Goal: Task Accomplishment & Management: Manage account settings

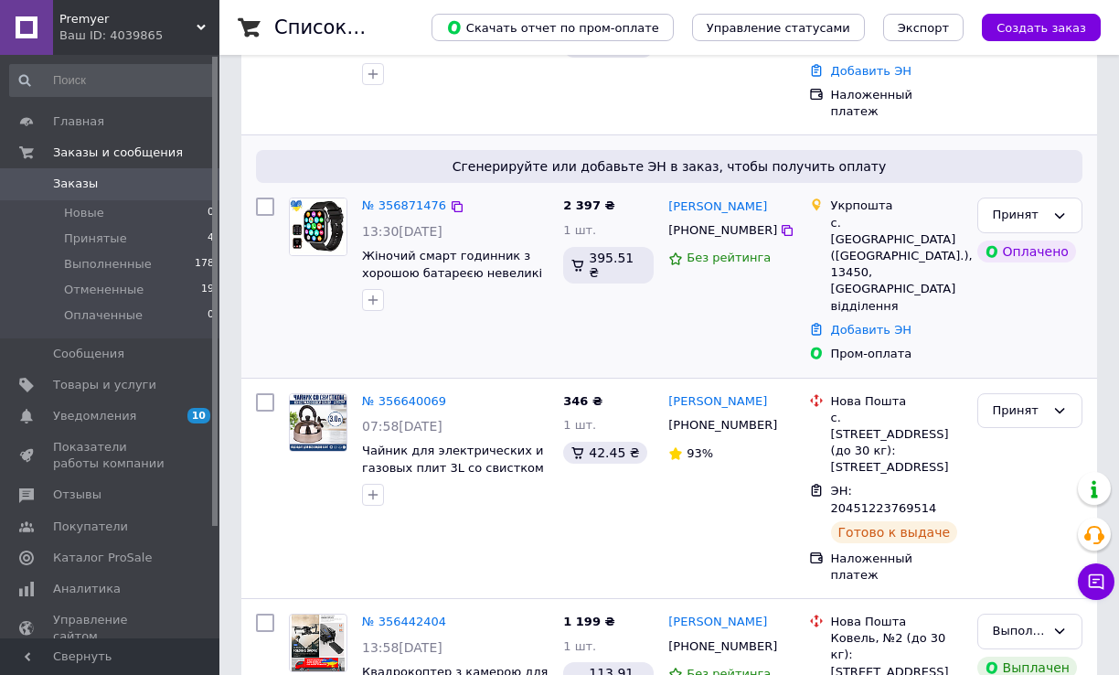
scroll to position [183, 0]
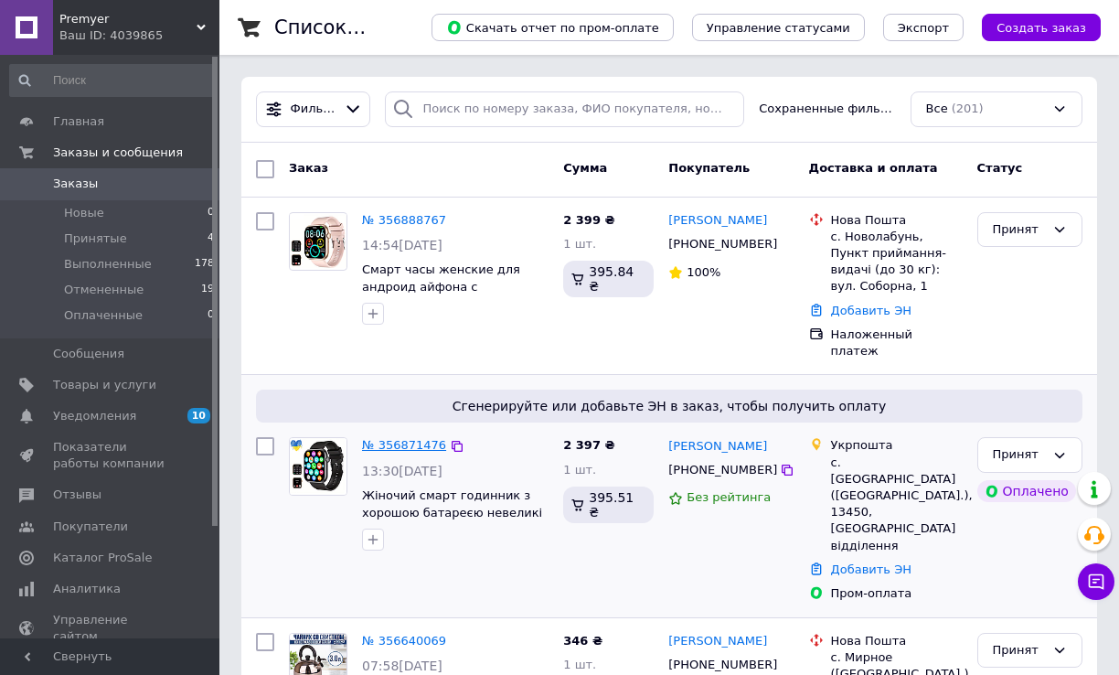
click at [419, 438] on link "№ 356871476" at bounding box center [404, 445] width 84 height 14
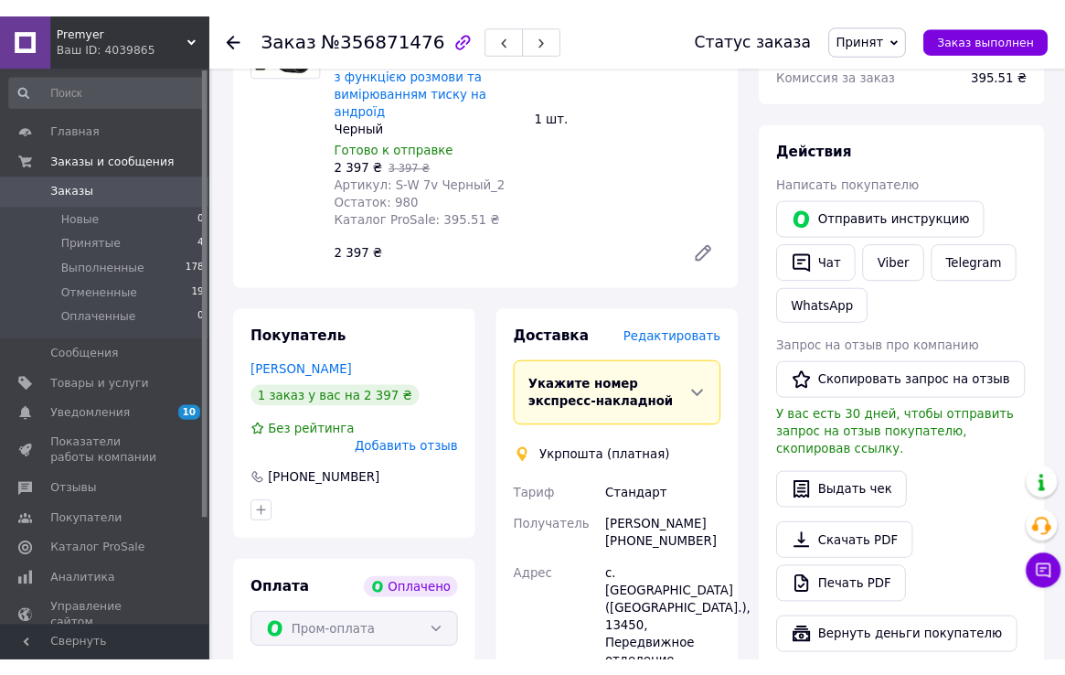
scroll to position [823, 0]
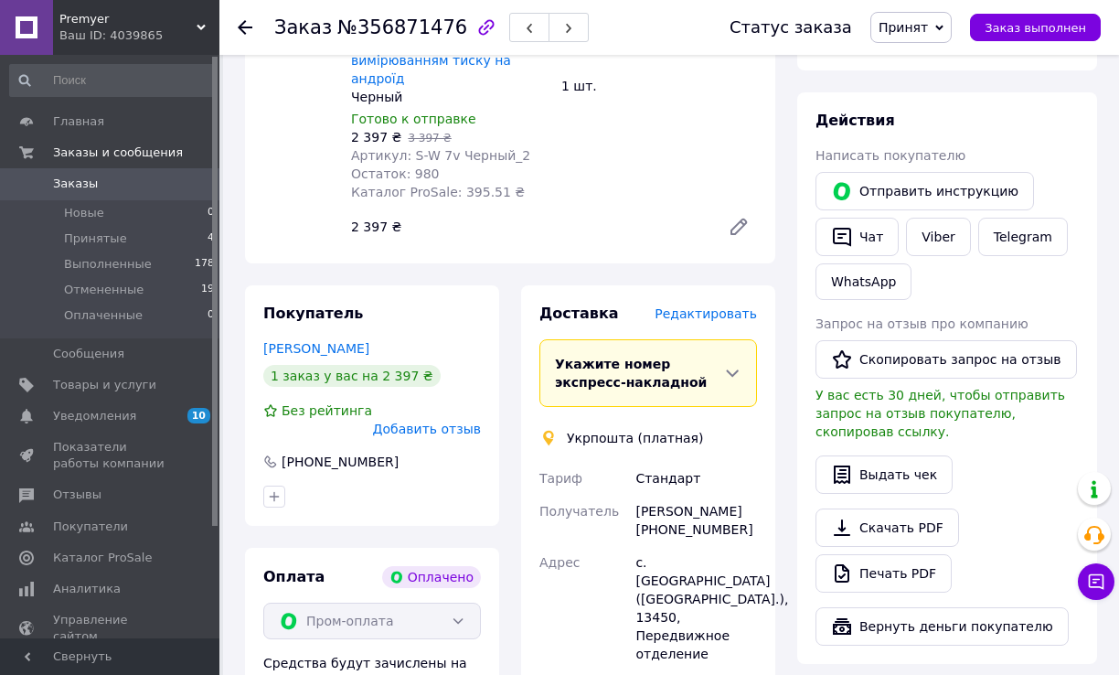
click at [1012, 268] on div "Действия Написать покупателю   Отправить инструкцию   Чат Viber Telegram WhatsA…" at bounding box center [946, 378] width 263 height 535
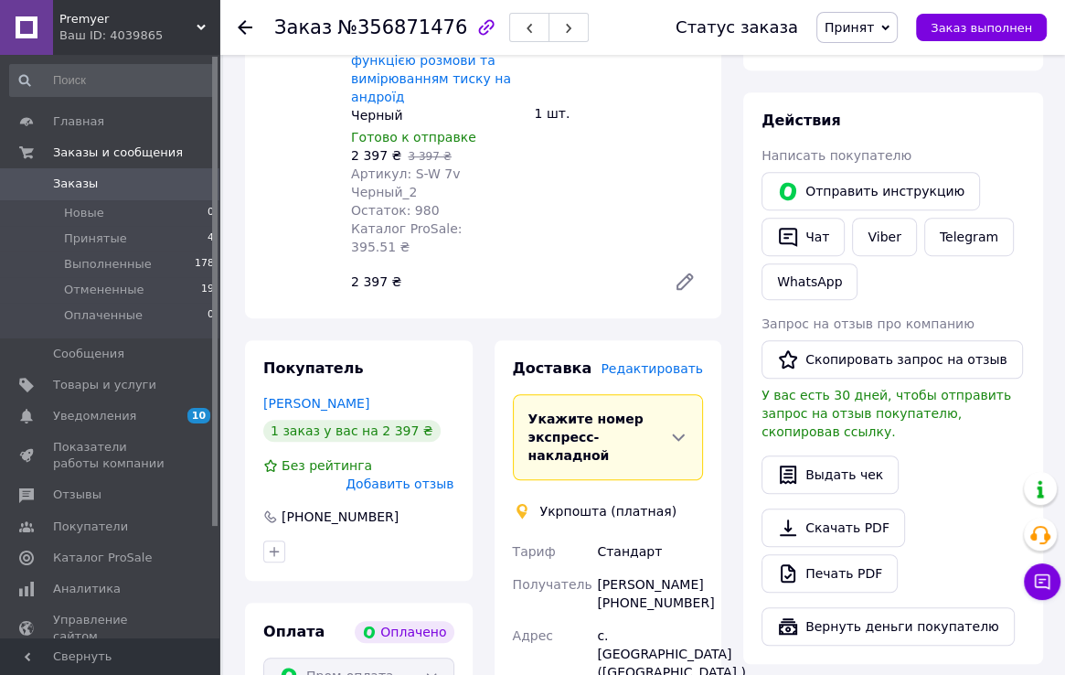
click at [946, 508] on div "Скачать PDF   Печать PDF" at bounding box center [892, 550] width 263 height 84
drag, startPoint x: 625, startPoint y: 492, endPoint x: 689, endPoint y: 487, distance: 64.2
click at [689, 568] on div "Марія Квас +380977043060" at bounding box center [649, 593] width 113 height 51
copy div "977043060"
click at [1010, 455] on div "Выдать чек" at bounding box center [892, 474] width 263 height 38
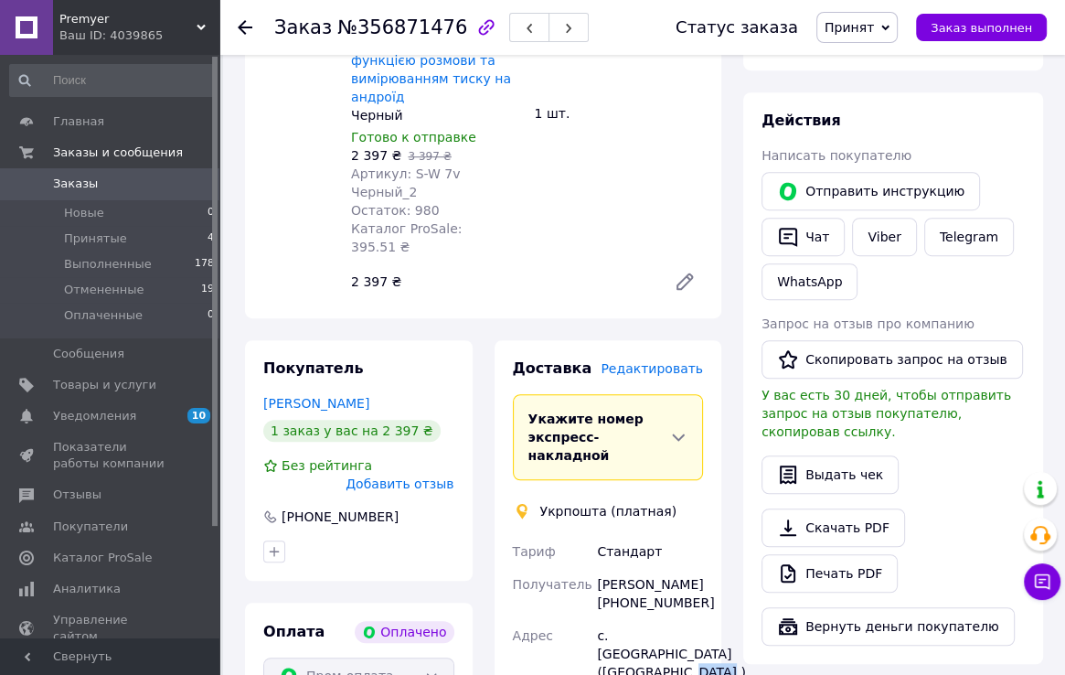
drag, startPoint x: 634, startPoint y: 562, endPoint x: 665, endPoint y: 562, distance: 31.1
click at [665, 619] on div "с. Городковка (Житомирская обл.), 13450, Передвижное отделение" at bounding box center [649, 681] width 113 height 124
copy div "13450"
click at [943, 439] on div "Действия Написать покупателю   Отправить инструкцию   Чат Viber Telegram WhatsA…" at bounding box center [892, 378] width 263 height 535
drag, startPoint x: 593, startPoint y: 478, endPoint x: 670, endPoint y: 474, distance: 76.9
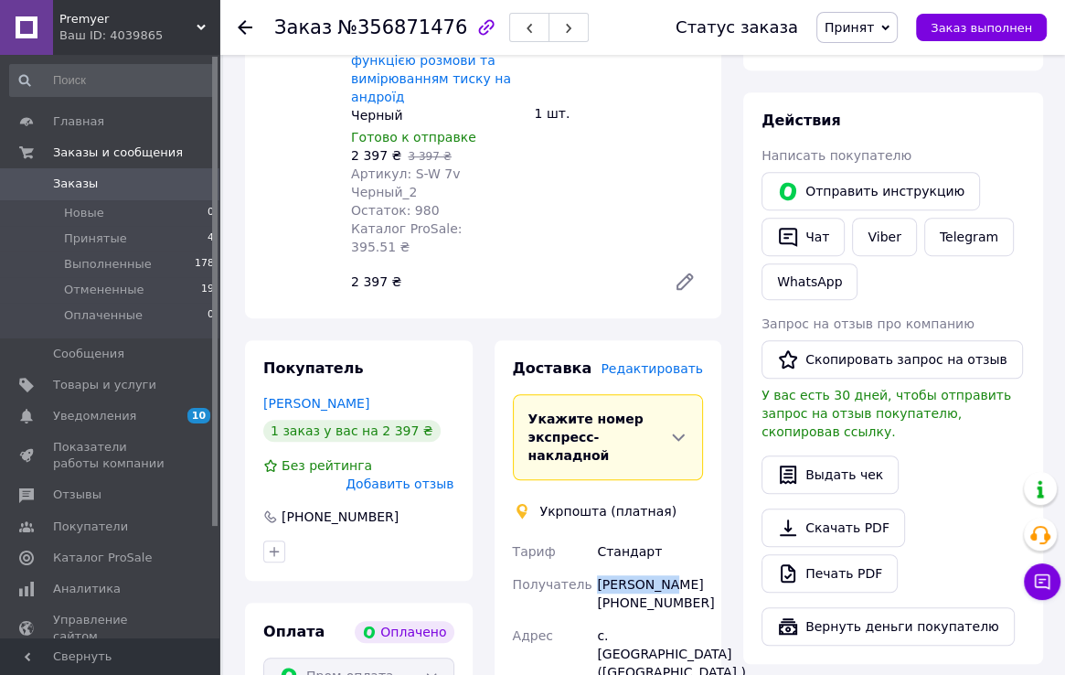
click at [670, 568] on div "Марія Квас +380977043060" at bounding box center [649, 593] width 113 height 51
copy div "[PERSON_NAME]"
click at [963, 455] on div "Выдать чек" at bounding box center [892, 474] width 263 height 38
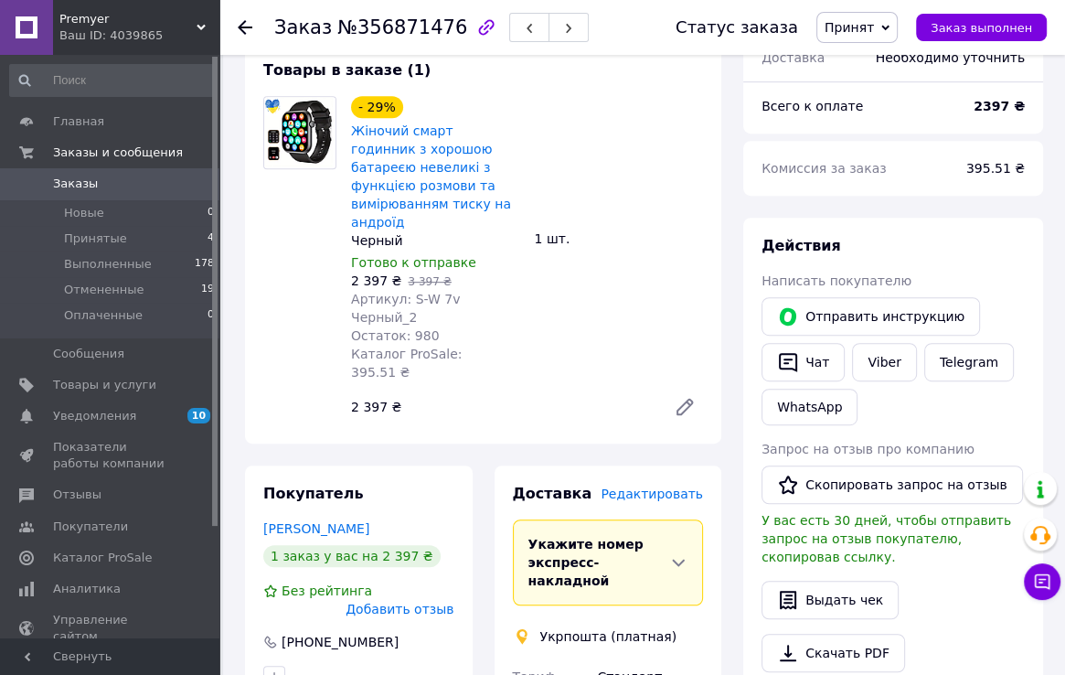
scroll to position [640, 0]
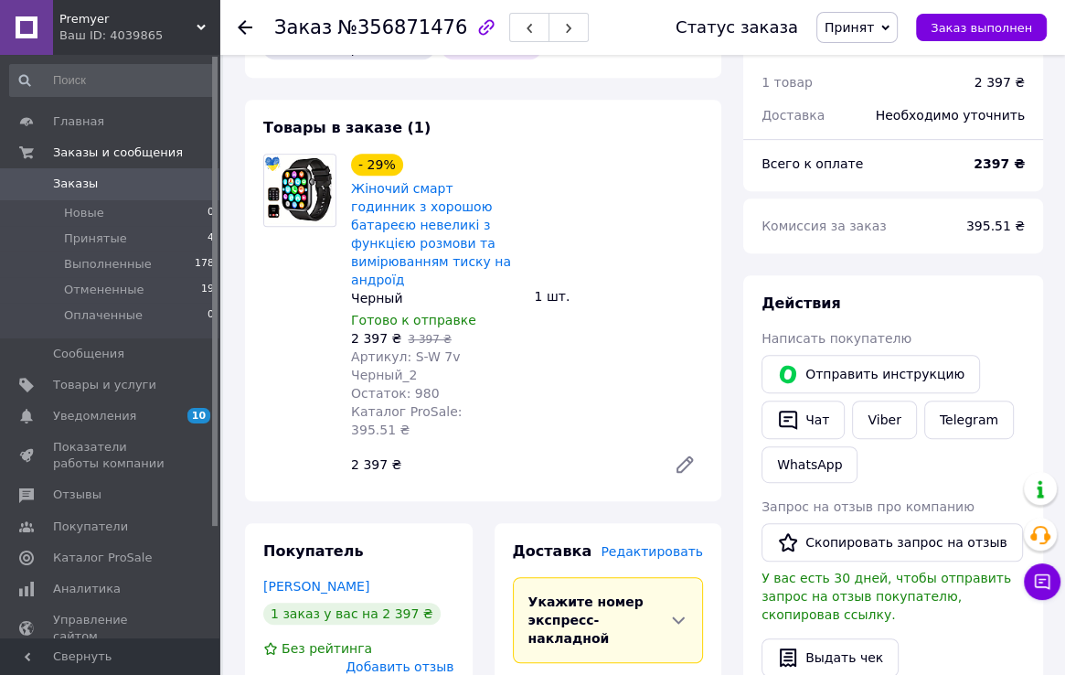
click at [892, 275] on div "Действия Написать покупателю   Отправить инструкцию   Чат Viber Telegram WhatsA…" at bounding box center [893, 560] width 300 height 571
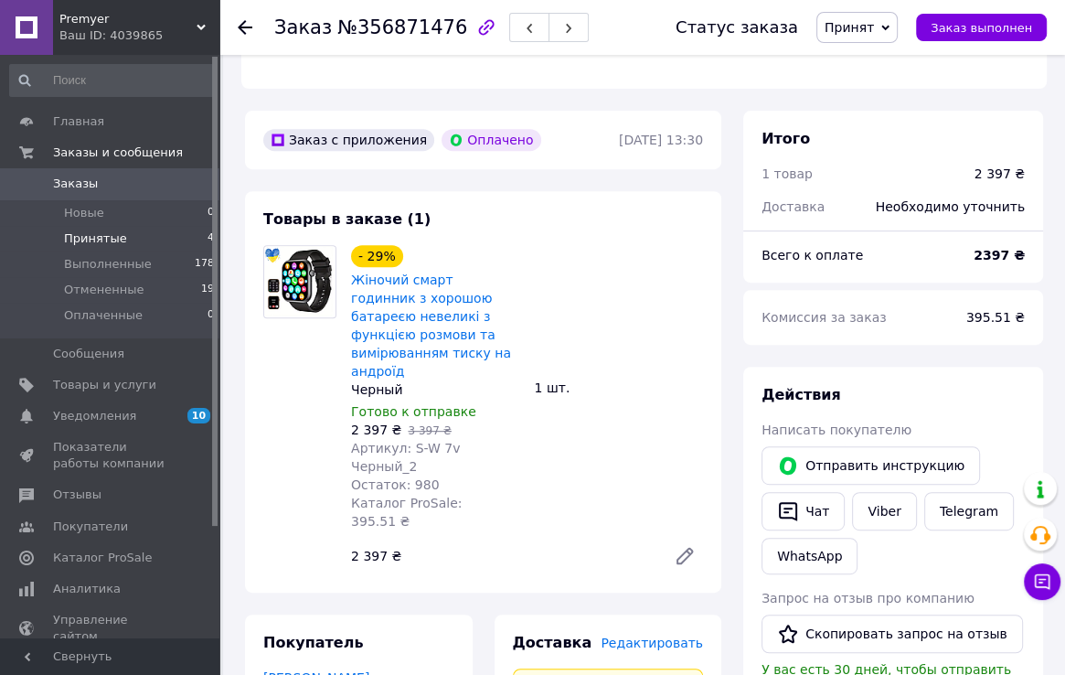
click at [145, 229] on li "Принятые 4" at bounding box center [112, 239] width 225 height 26
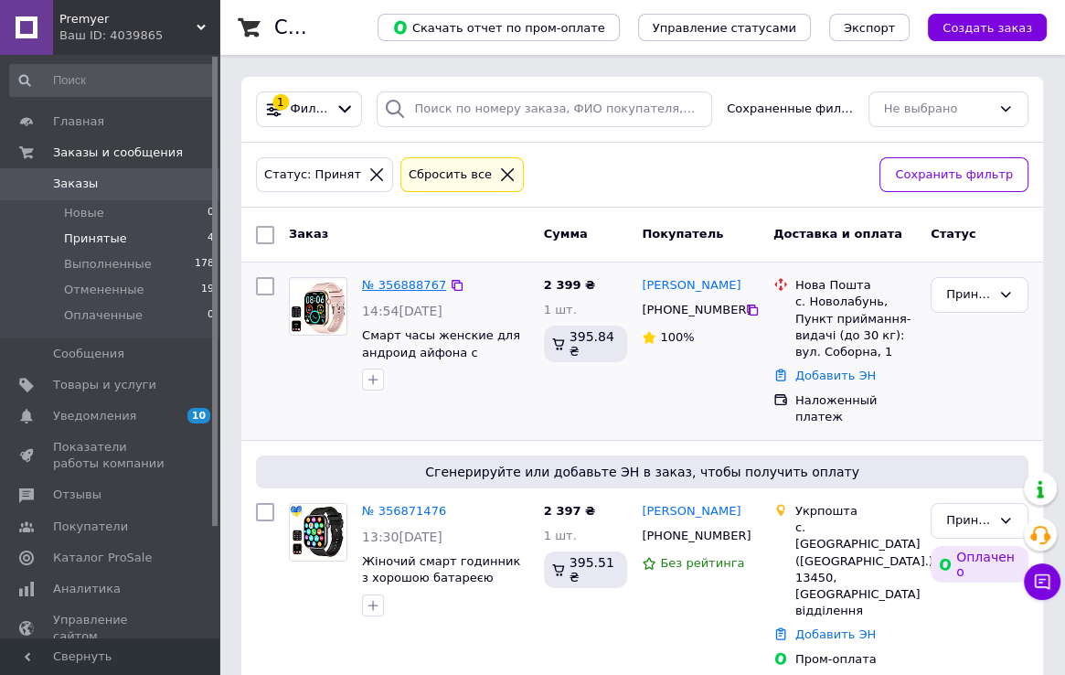
click at [400, 285] on link "№ 356888767" at bounding box center [404, 285] width 84 height 14
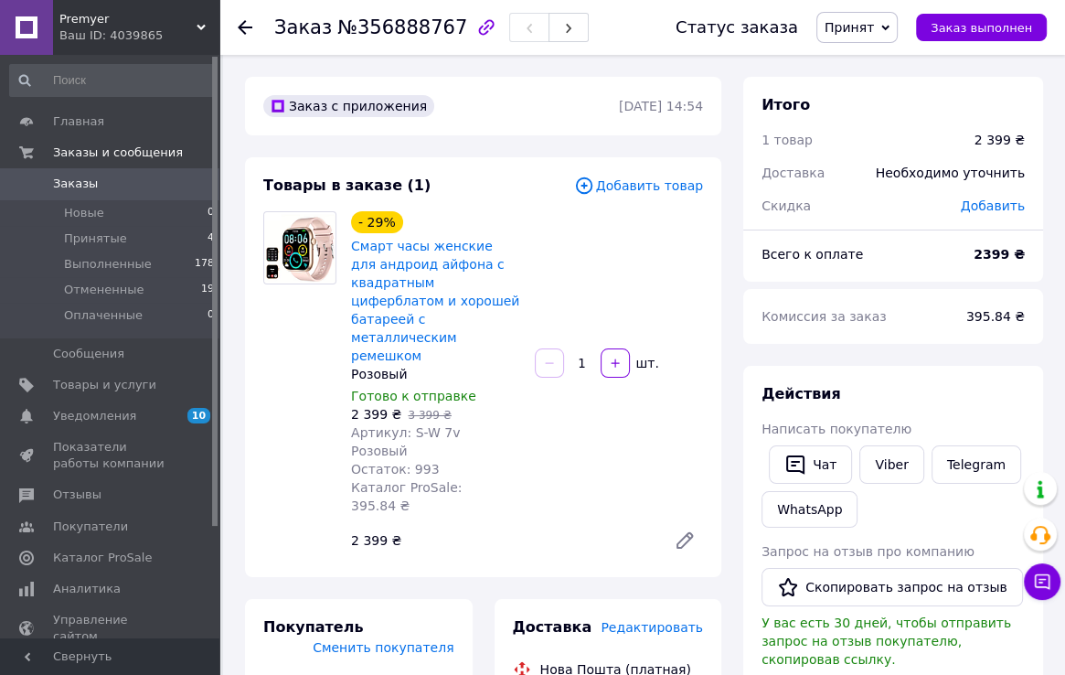
click at [908, 286] on div "Итого 1 товар 2 399 ₴ Доставка Необходимо уточнить Скидка Добавить Всего к опла…" at bounding box center [893, 210] width 300 height 267
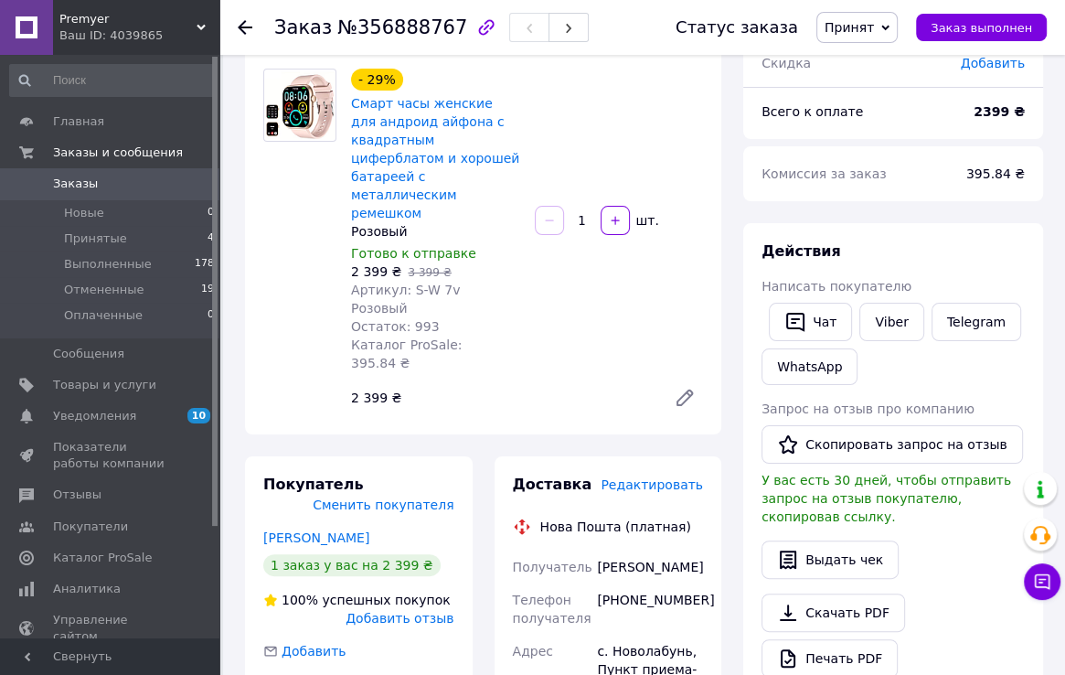
scroll to position [183, 0]
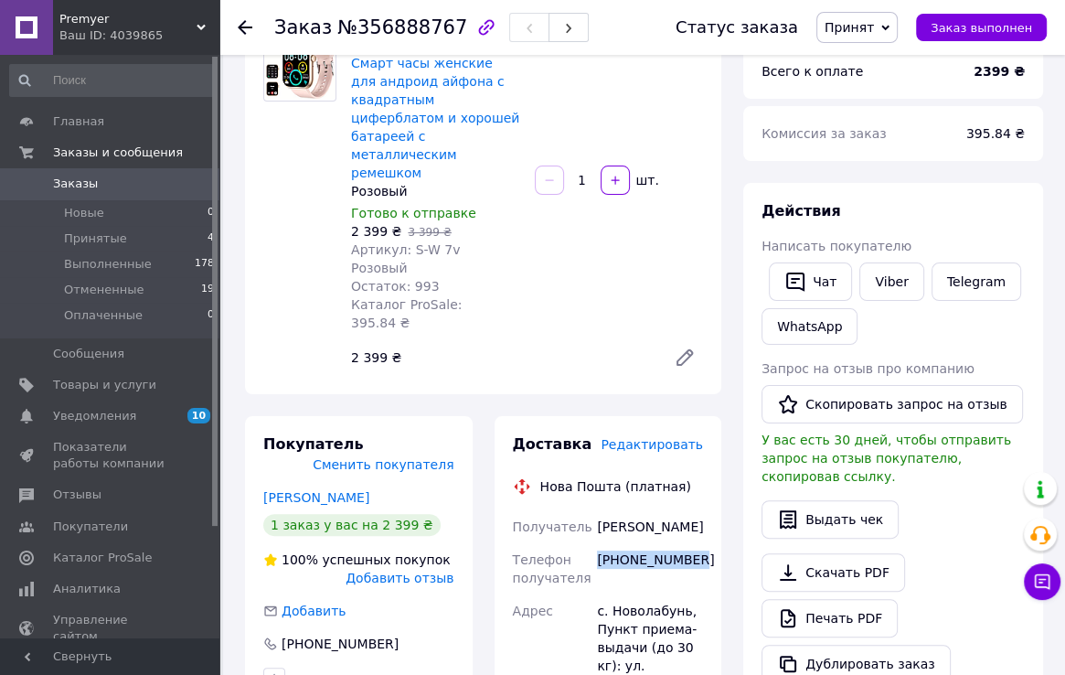
drag, startPoint x: 598, startPoint y: 487, endPoint x: 690, endPoint y: 484, distance: 92.4
click at [690, 543] on div "[PHONE_NUMBER]" at bounding box center [649, 568] width 113 height 51
copy div "[PHONE_NUMBER]"
drag, startPoint x: 991, startPoint y: 496, endPoint x: 957, endPoint y: 495, distance: 33.8
click at [991, 500] on div "Выдать чек" at bounding box center [892, 519] width 263 height 38
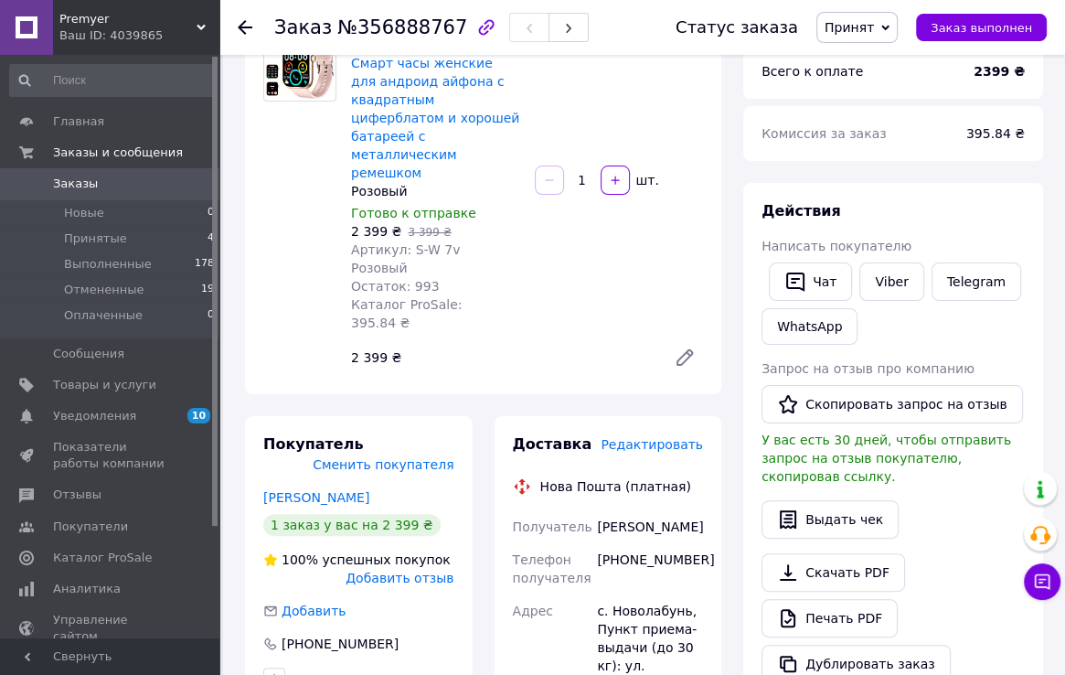
drag, startPoint x: 599, startPoint y: 455, endPoint x: 695, endPoint y: 455, distance: 96.0
click at [695, 510] on div "Сущенко Тетяна" at bounding box center [649, 526] width 113 height 33
copy div "Сущенко Тетяна"
click at [979, 345] on div "Чат Viber Telegram WhatsApp" at bounding box center [893, 304] width 271 height 90
click at [614, 594] on div "с. Новолабунь, Пункт приема-выдачи (до 30 кг): ул. Соборная, 1" at bounding box center [649, 647] width 113 height 106
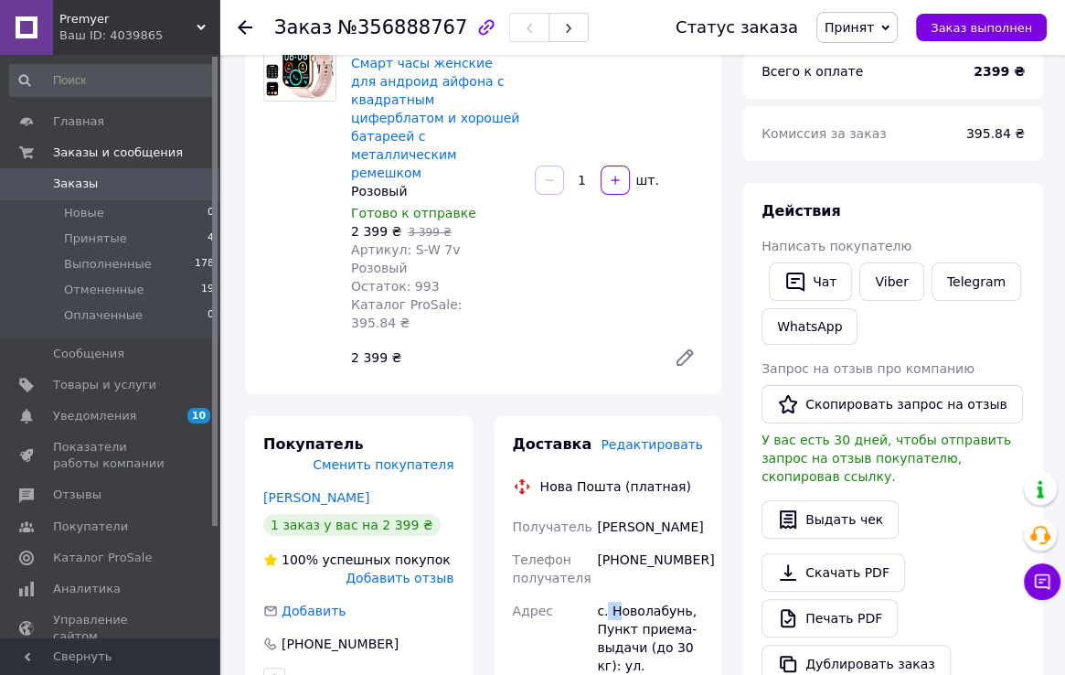
click at [614, 594] on div "с. Новолабунь, Пункт приема-выдачи (до 30 кг): ул. Соборная, 1" at bounding box center [649, 647] width 113 height 106
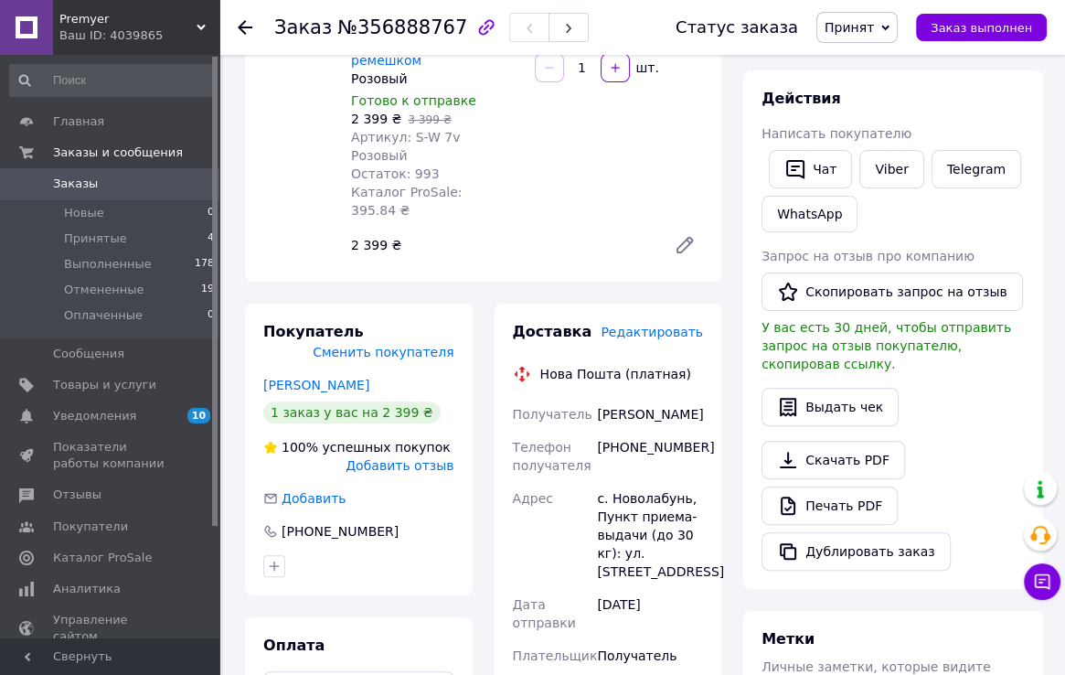
scroll to position [366, 0]
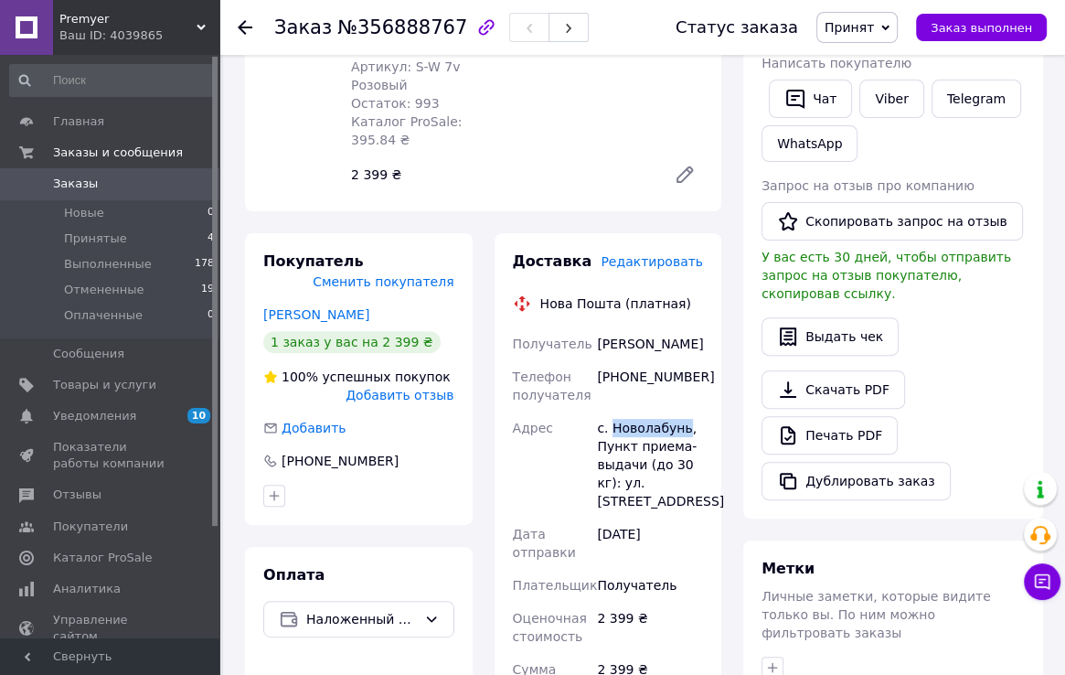
drag, startPoint x: 608, startPoint y: 351, endPoint x: 677, endPoint y: 354, distance: 69.5
click at [677, 411] on div "с. Новолабунь, Пункт приема-выдачи (до 30 кг): ул. Соборная, 1" at bounding box center [649, 464] width 113 height 106
copy div "Новолабунь"
click at [951, 370] on div "Скачать PDF   Печать PDF   Дублировать заказ" at bounding box center [892, 435] width 263 height 130
click at [997, 416] on div "Печать PDF" at bounding box center [892, 435] width 263 height 38
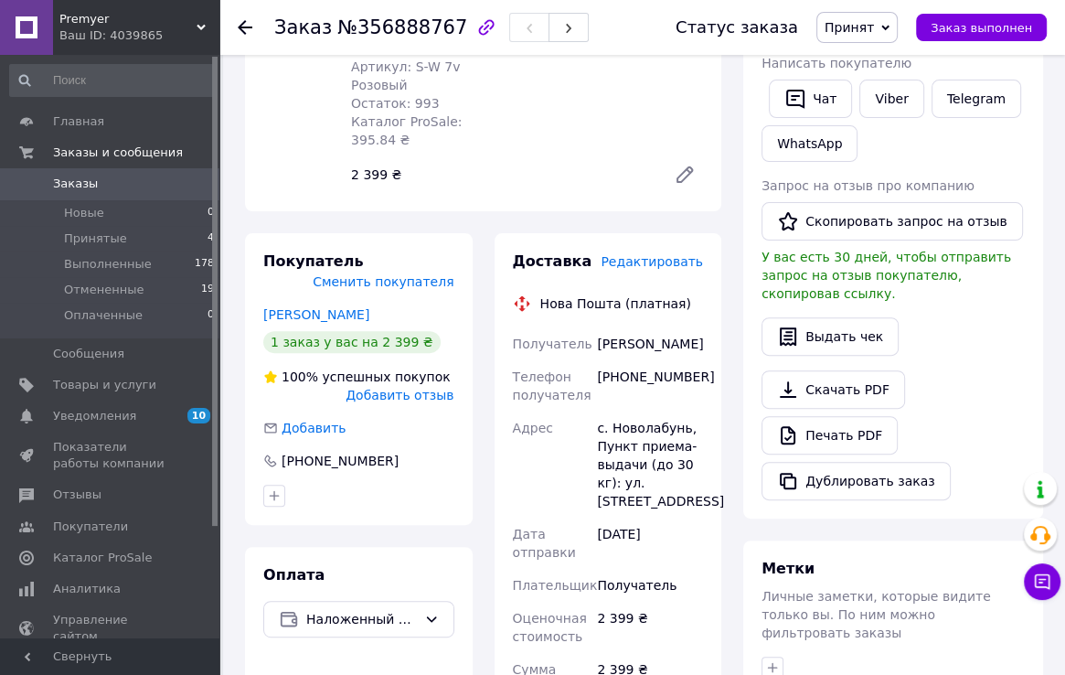
click at [960, 338] on div "Действия Написать покупателю   Чат Viber Telegram WhatsApp Запрос на отзыв про …" at bounding box center [892, 259] width 263 height 482
click at [963, 370] on div "Скачать PDF   Печать PDF   Дублировать заказ" at bounding box center [892, 435] width 263 height 130
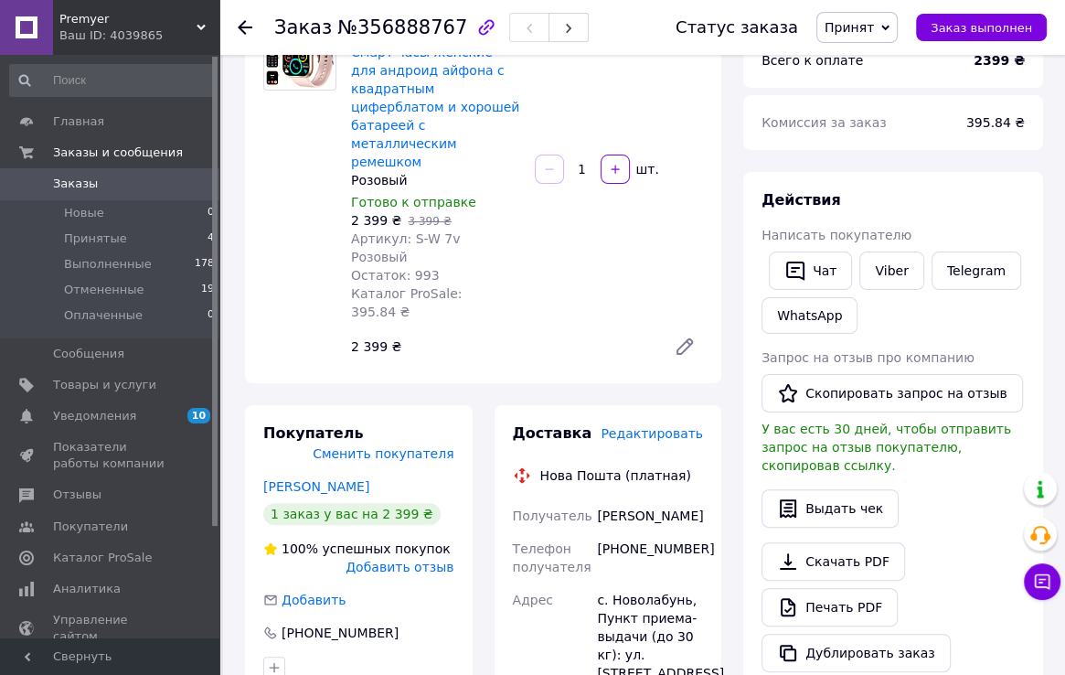
scroll to position [0, 0]
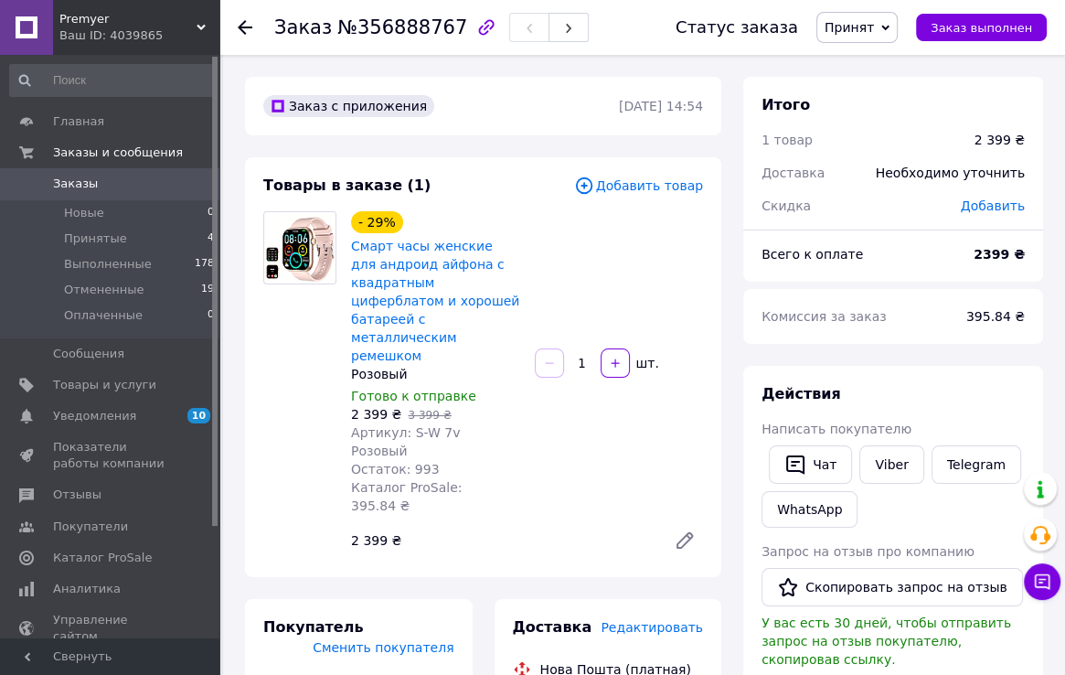
drag, startPoint x: 965, startPoint y: 357, endPoint x: 926, endPoint y: 372, distance: 41.9
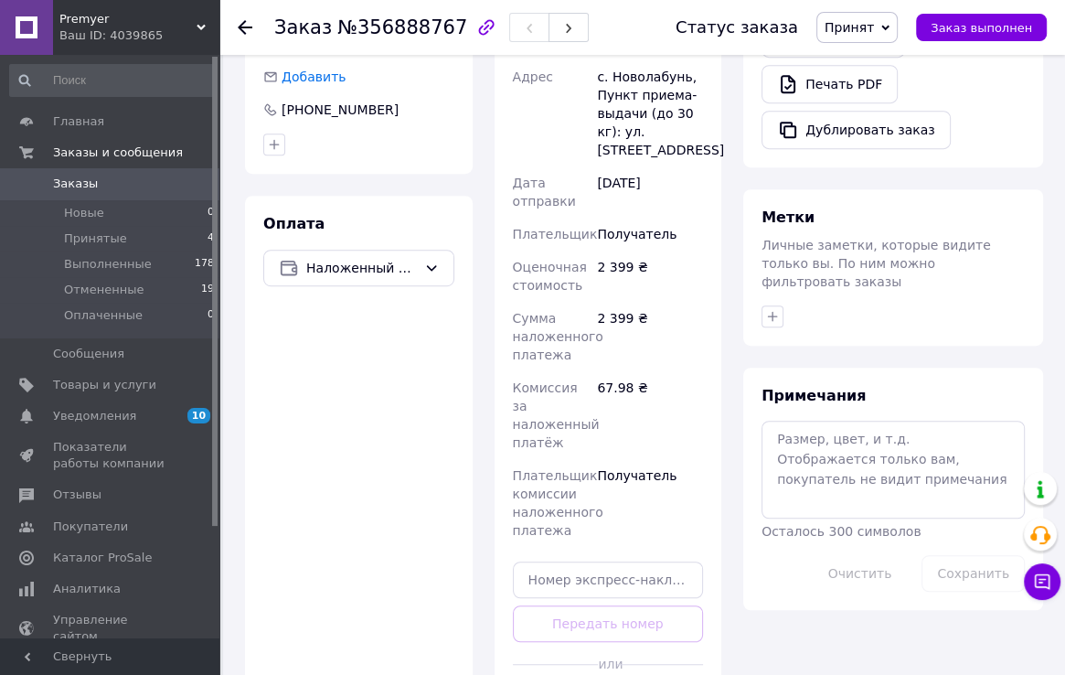
scroll to position [731, 0]
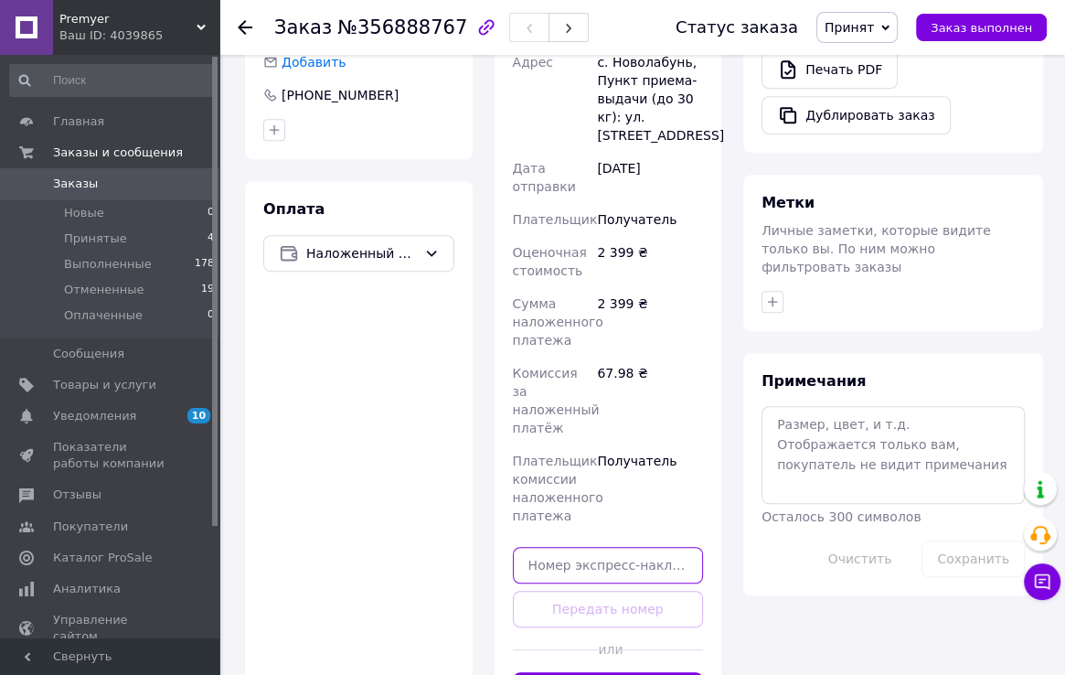
click at [612, 547] on input "text" at bounding box center [608, 565] width 191 height 37
paste input "20451225227675"
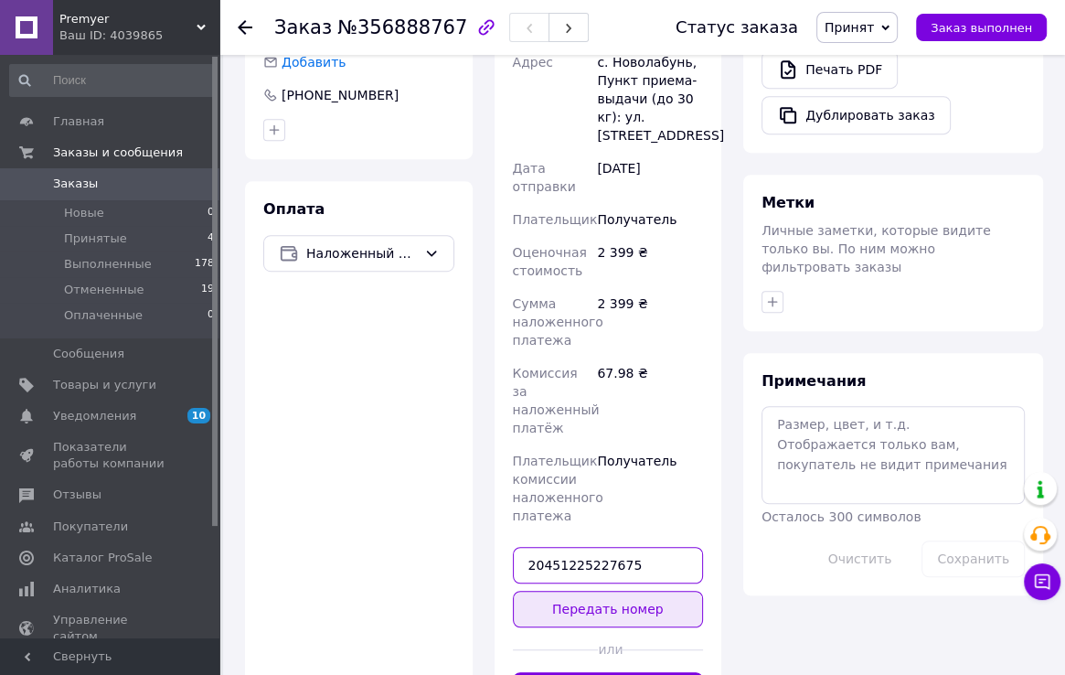
type input "20451225227675"
click at [607, 591] on button "Передать номер" at bounding box center [608, 609] width 191 height 37
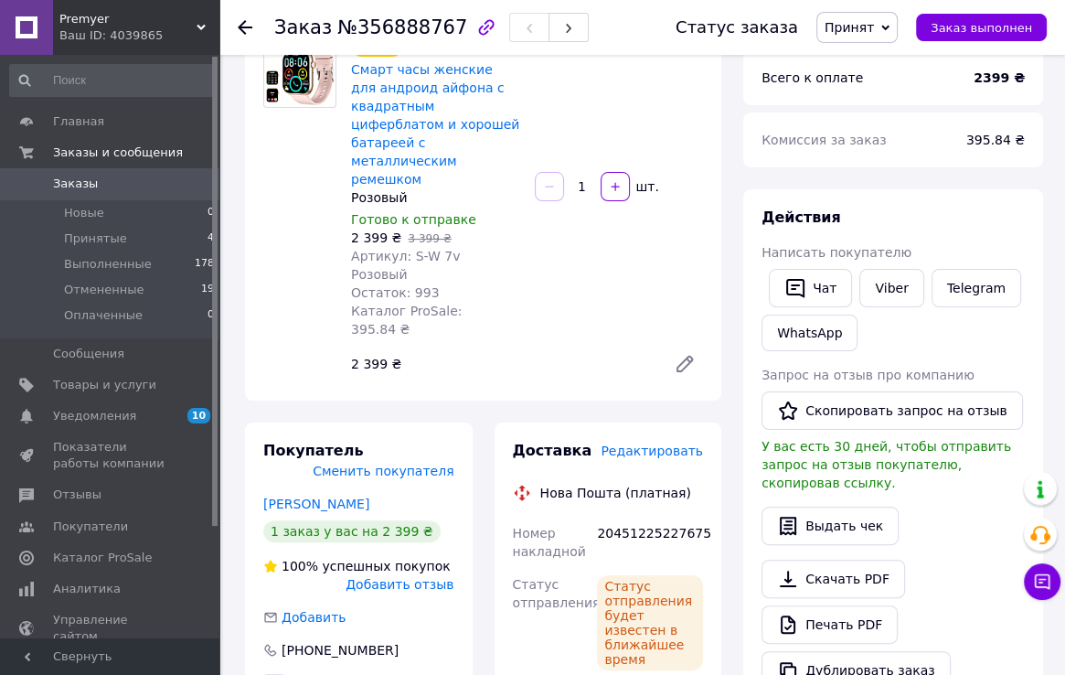
scroll to position [0, 0]
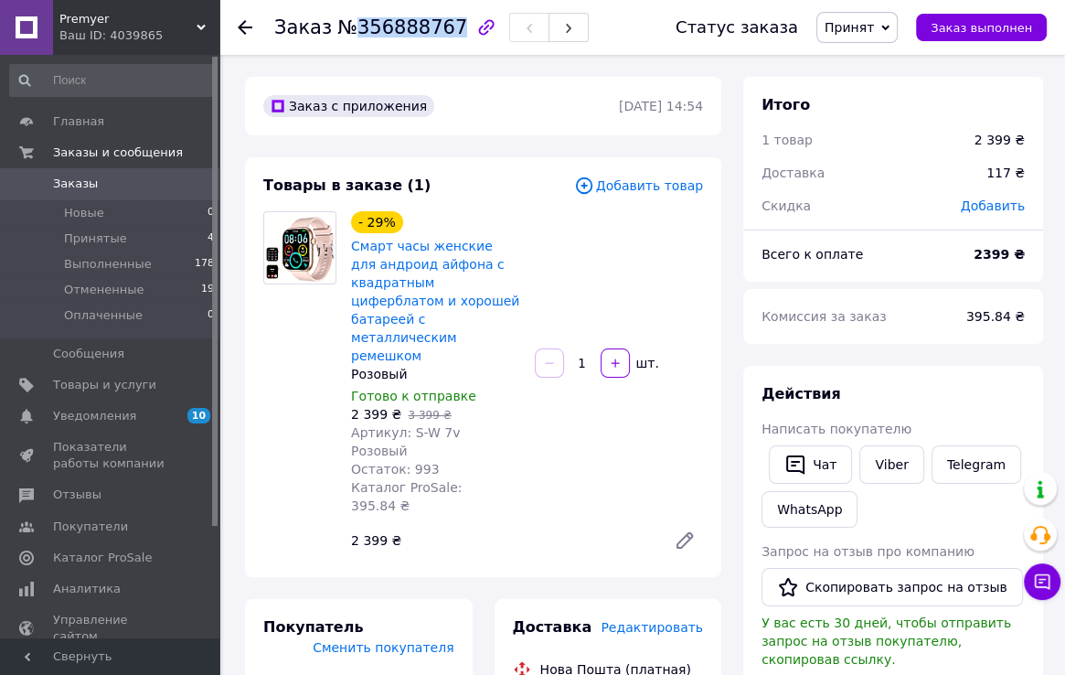
drag, startPoint x: 360, startPoint y: 27, endPoint x: 439, endPoint y: 30, distance: 78.7
click at [439, 30] on span "№356888767" at bounding box center [402, 27] width 130 height 22
copy span "356888767"
click at [194, 236] on li "Принятые 4" at bounding box center [112, 239] width 225 height 26
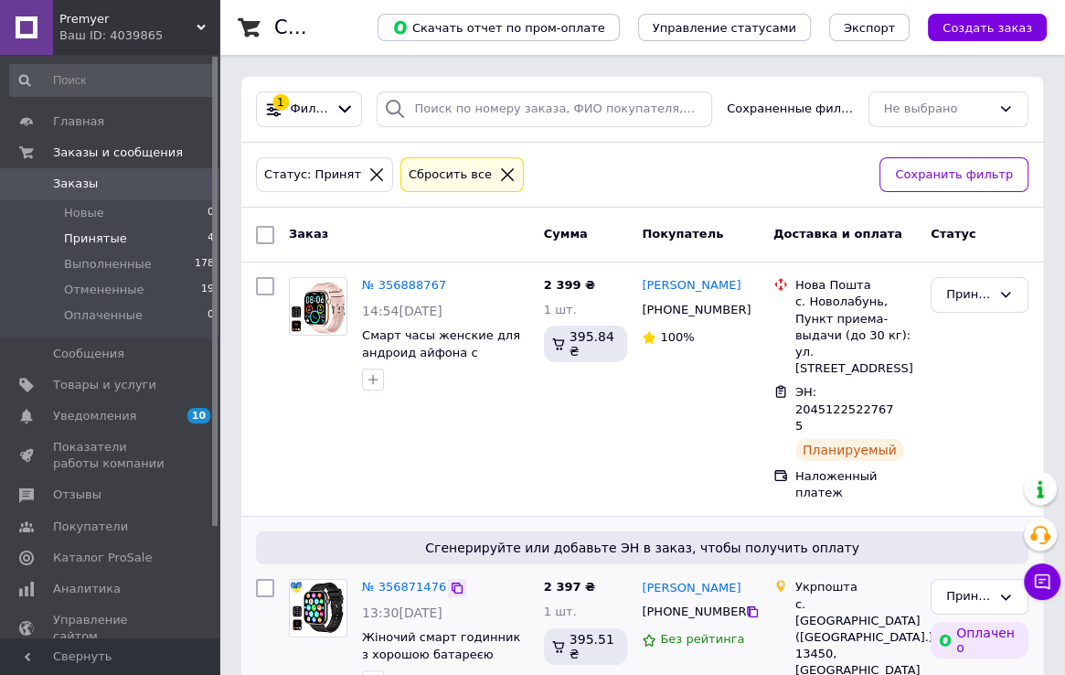
click at [450, 580] on icon at bounding box center [457, 587] width 15 height 15
